Goal: Obtain resource: Download file/media

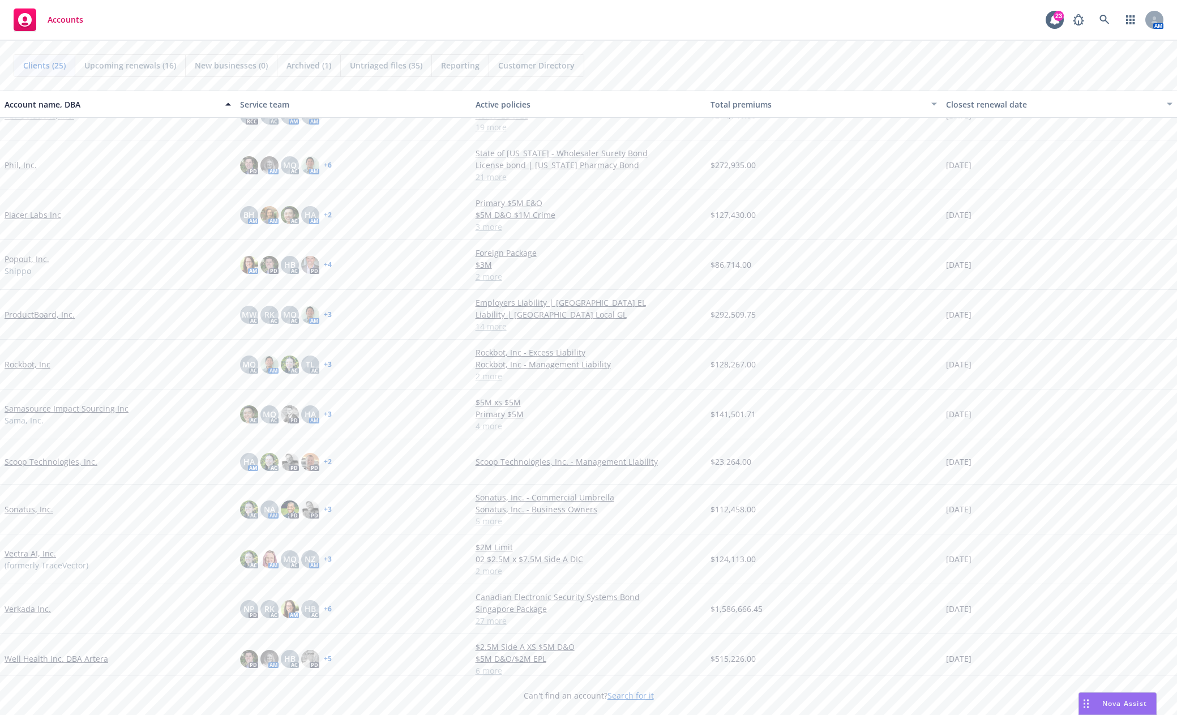
scroll to position [629, 0]
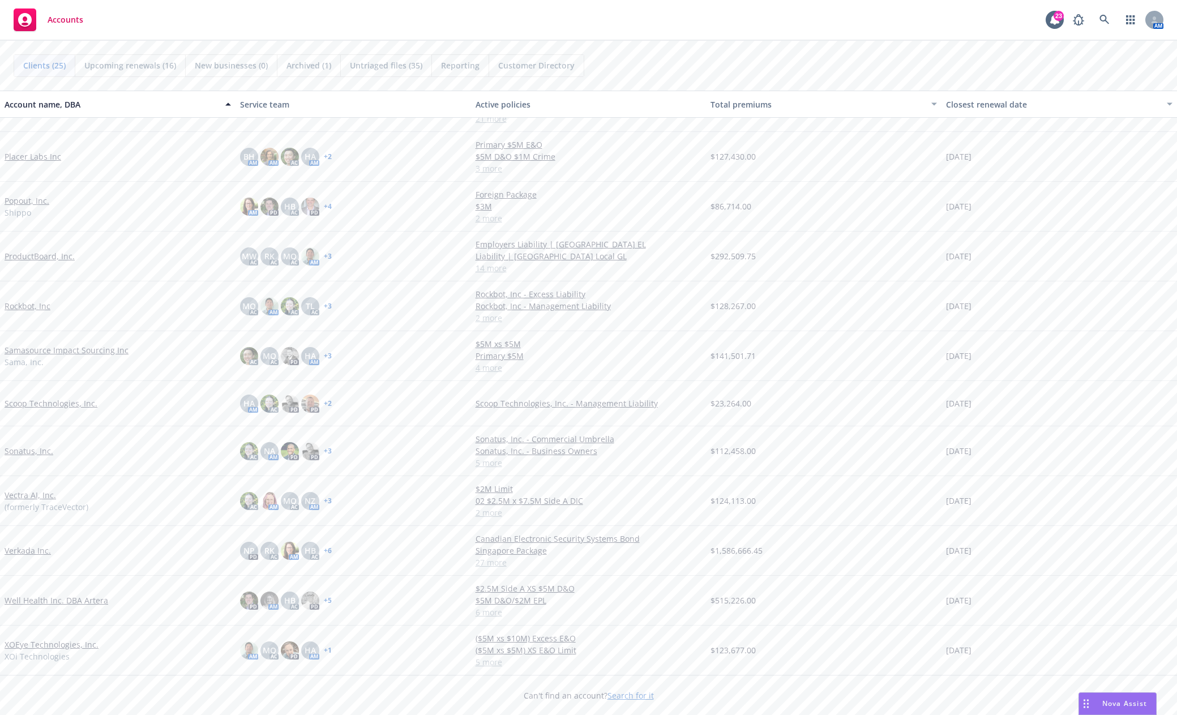
click at [28, 551] on link "Verkada Inc." at bounding box center [28, 551] width 46 height 12
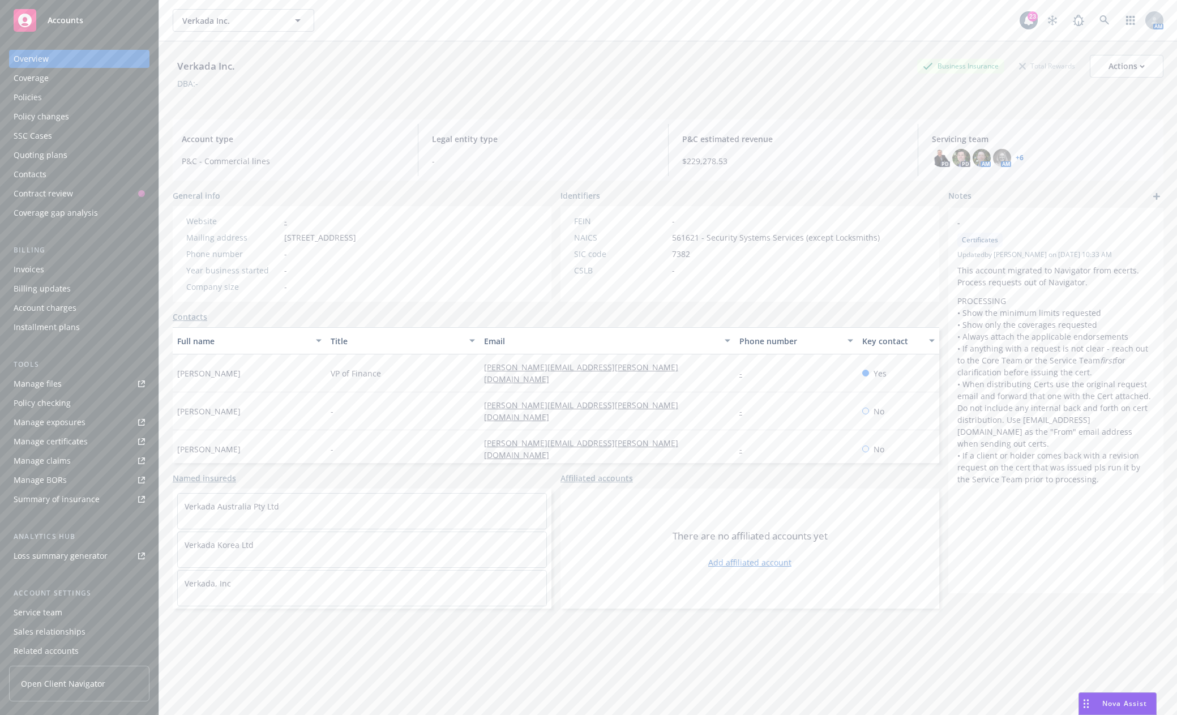
click at [42, 98] on div "Policies" at bounding box center [79, 97] width 131 height 18
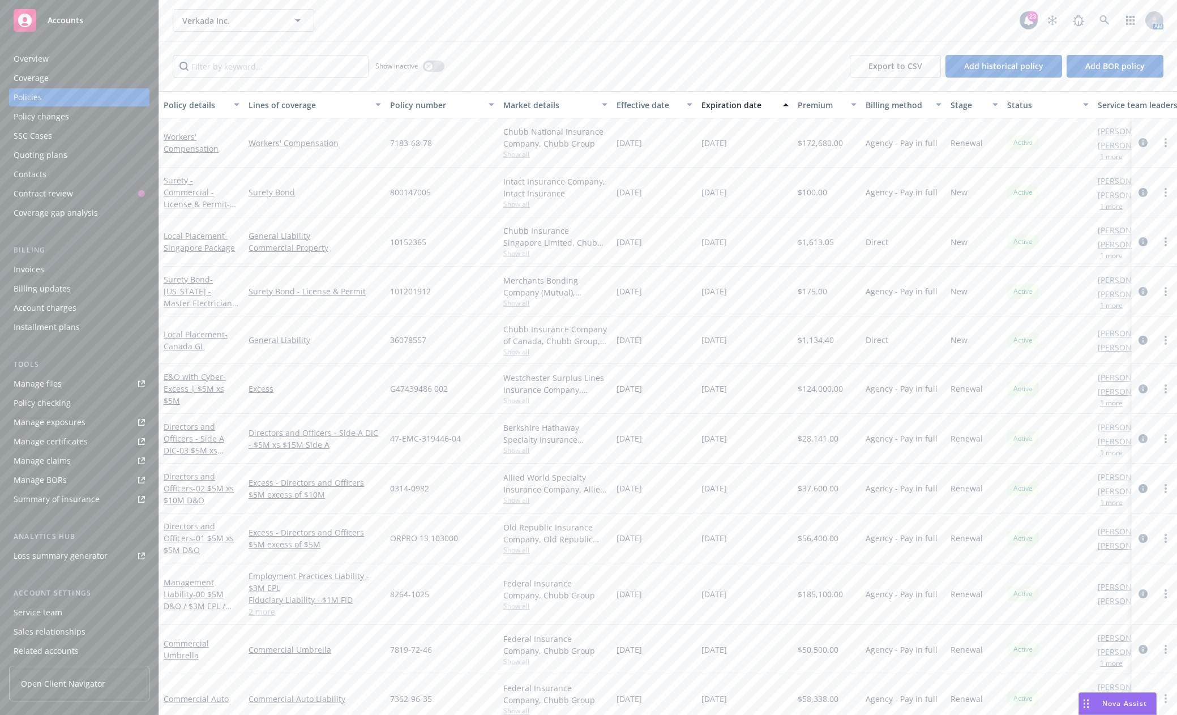
click at [82, 385] on link "Manage files" at bounding box center [79, 384] width 140 height 18
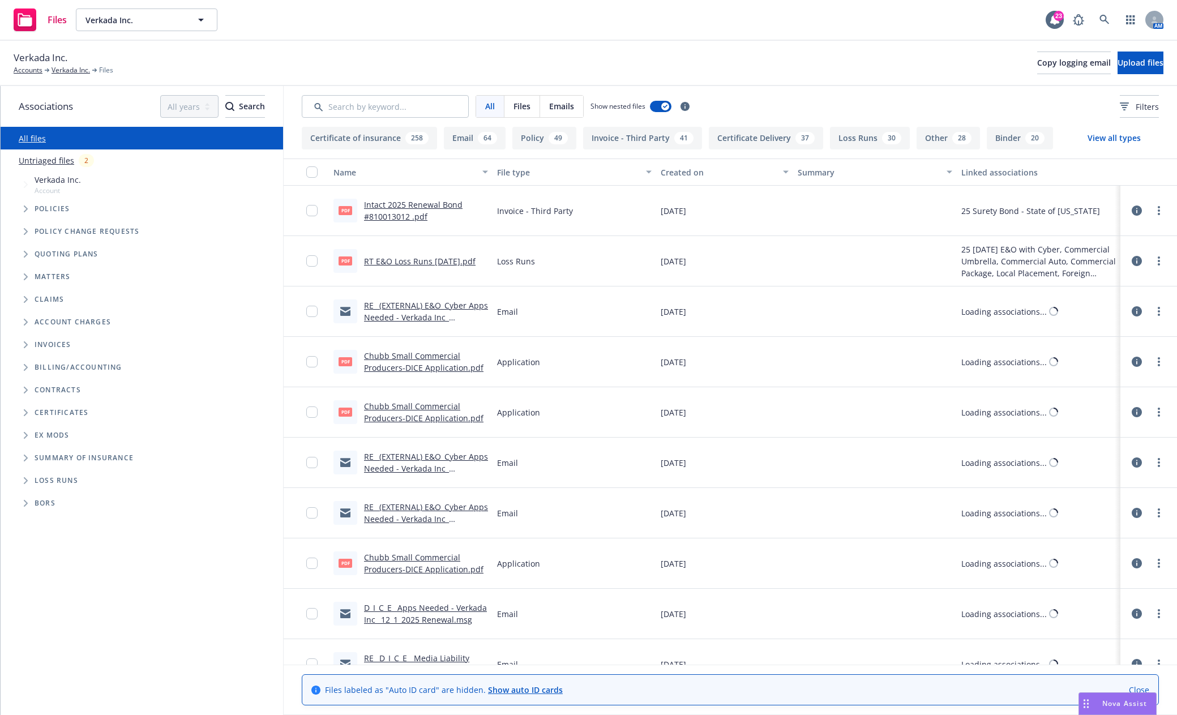
click at [20, 211] on span "Tree Example" at bounding box center [25, 209] width 18 height 18
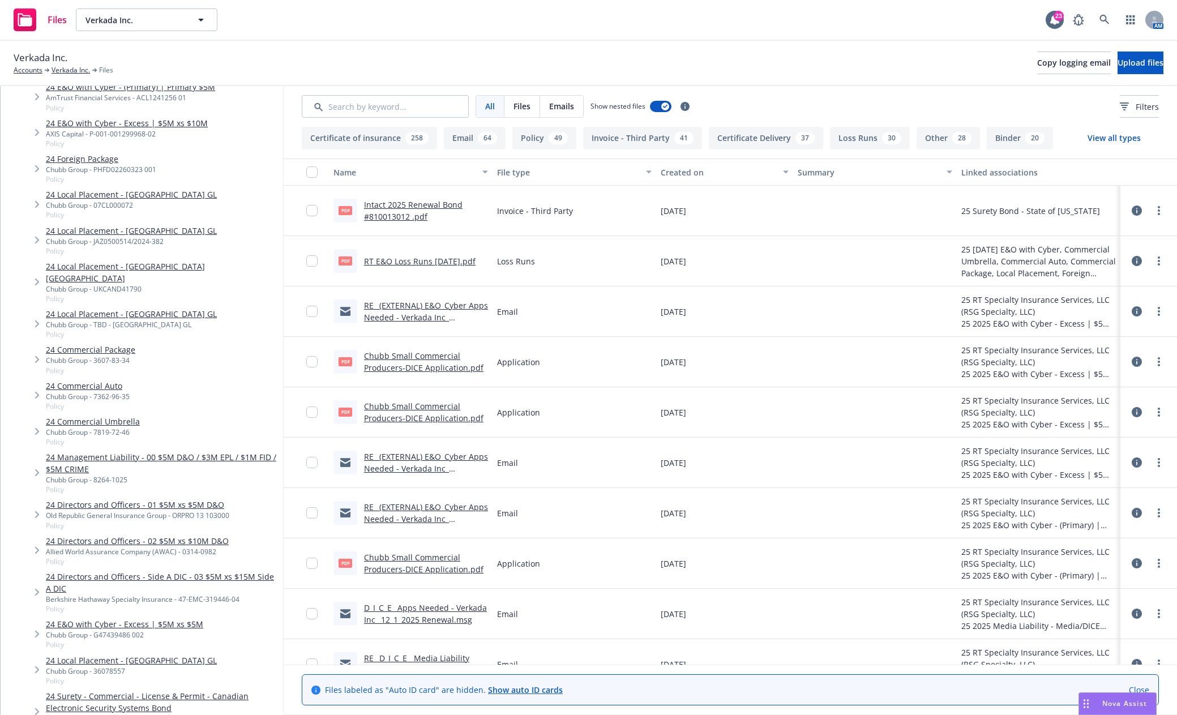
scroll to position [509, 0]
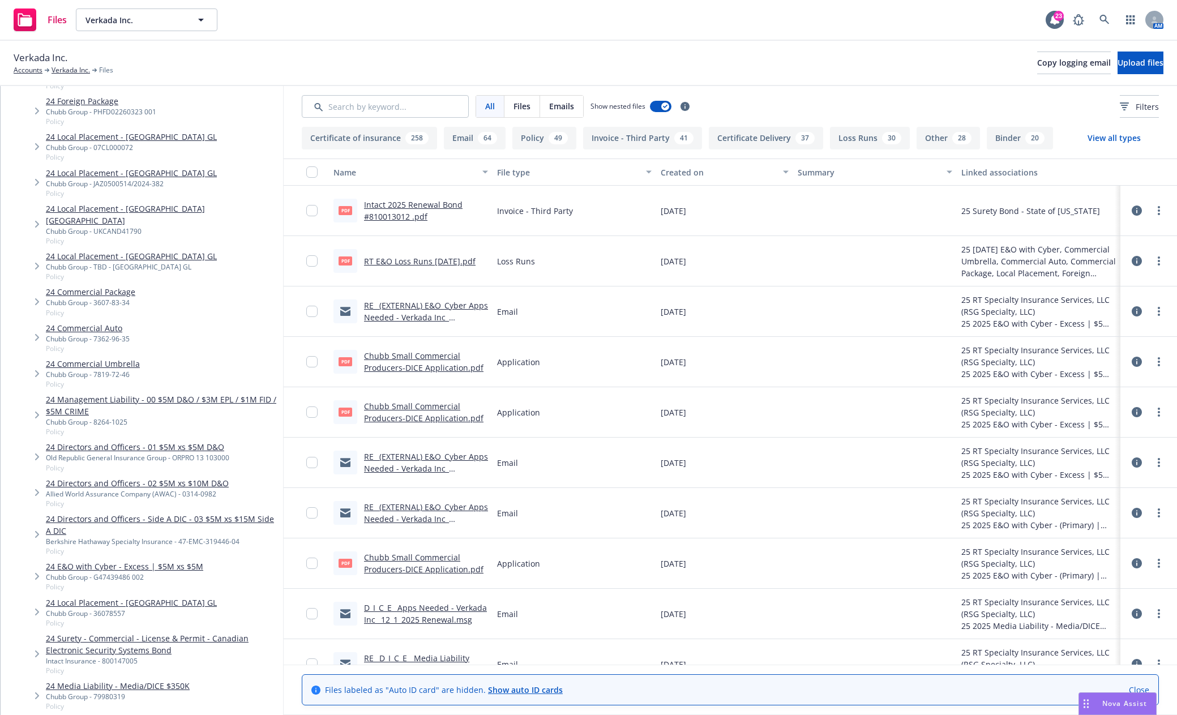
click at [144, 597] on link "24 Local Placement - Canada GL" at bounding box center [131, 603] width 171 height 12
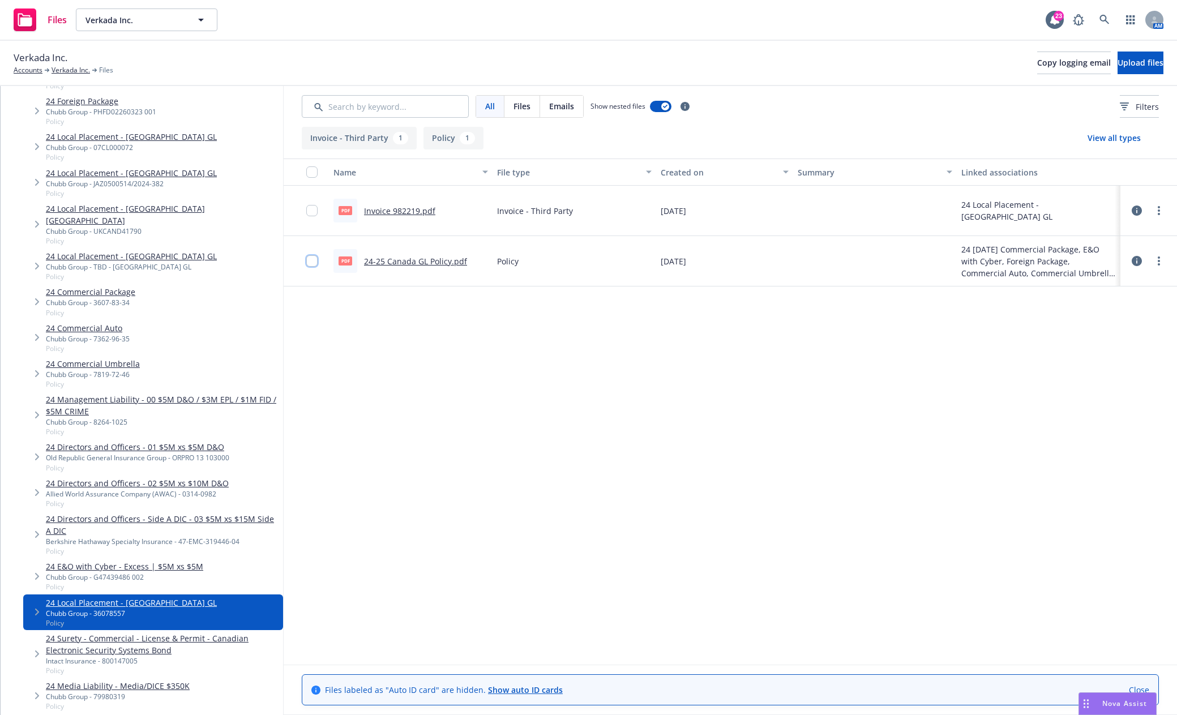
click at [311, 262] on input "checkbox" at bounding box center [311, 260] width 11 height 11
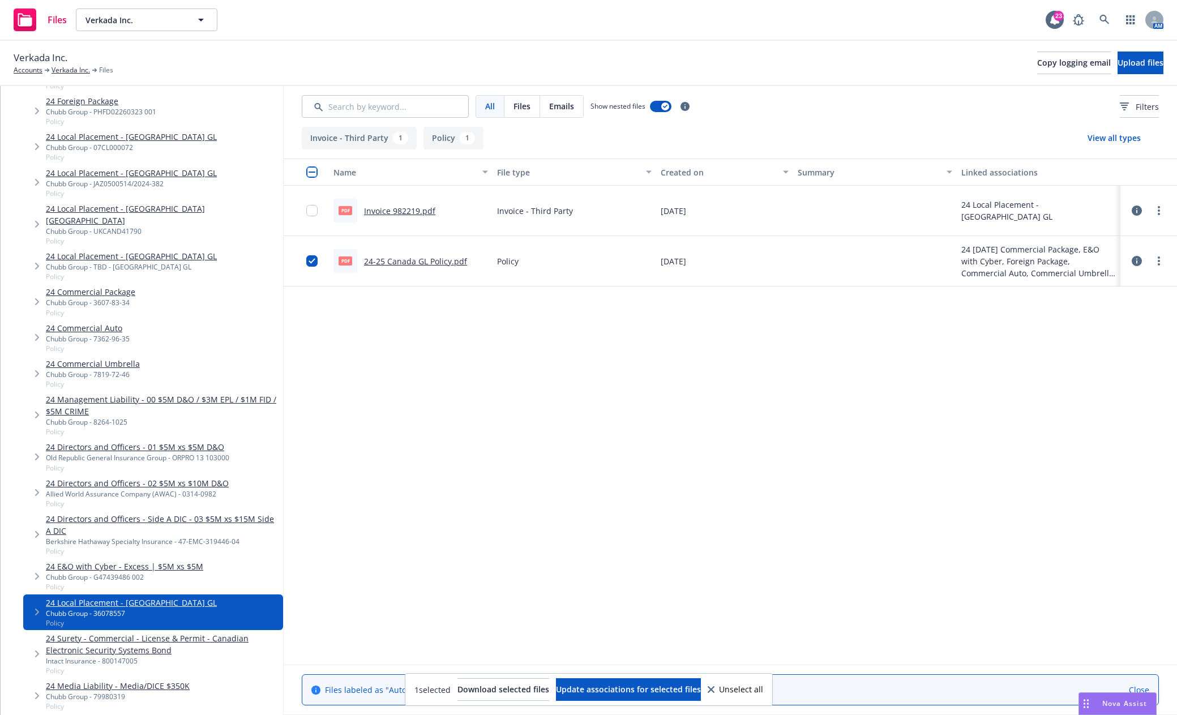
click at [429, 261] on link "24-25 Canada GL Policy.pdf" at bounding box center [415, 261] width 103 height 11
